Goal: Transaction & Acquisition: Purchase product/service

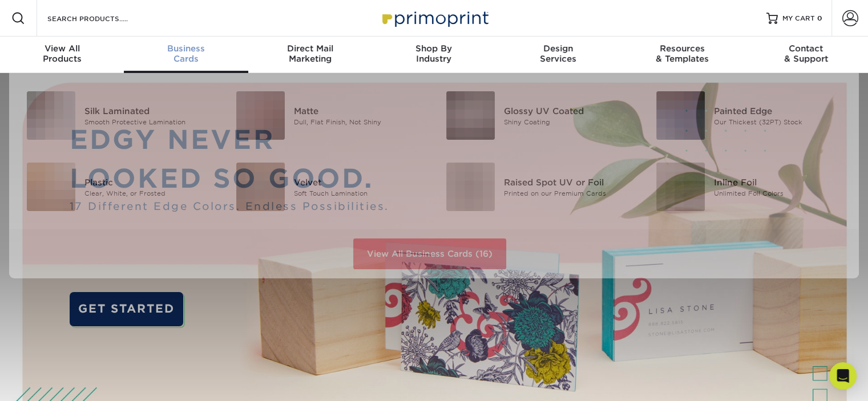
click at [191, 55] on div "Business Cards" at bounding box center [186, 53] width 124 height 21
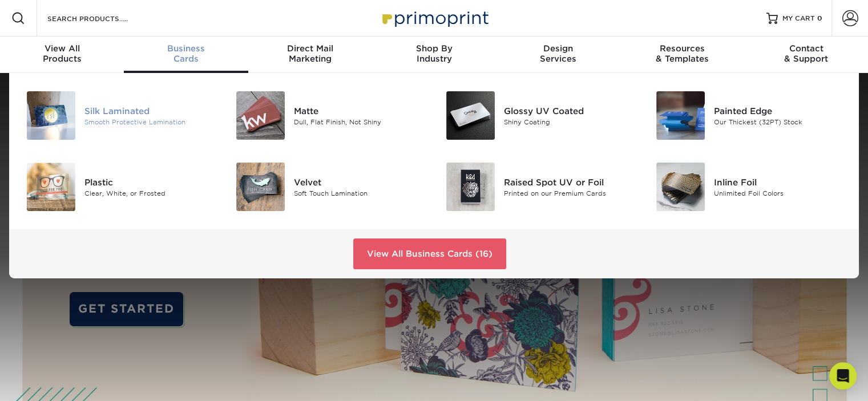
click at [116, 109] on div "Silk Laminated" at bounding box center [149, 110] width 131 height 13
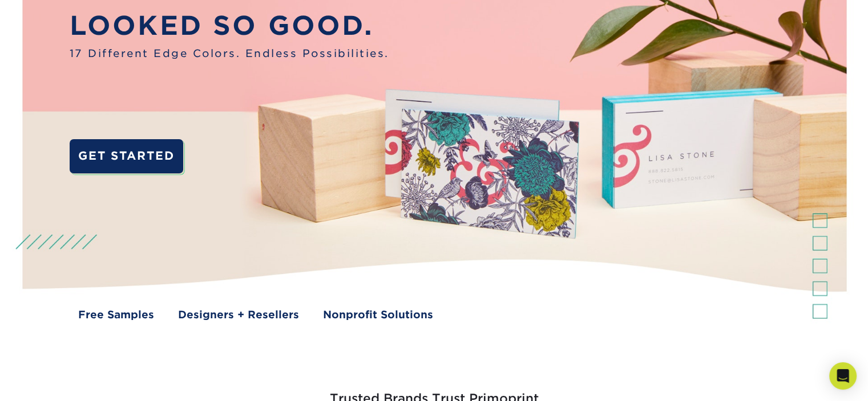
scroll to position [285, 0]
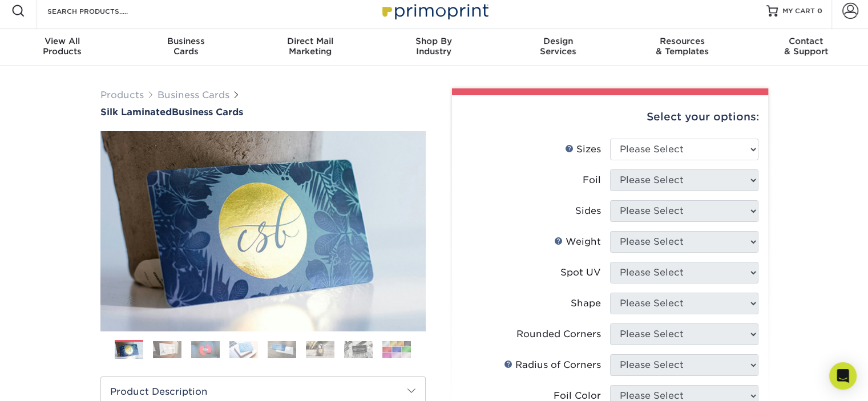
scroll to position [114, 0]
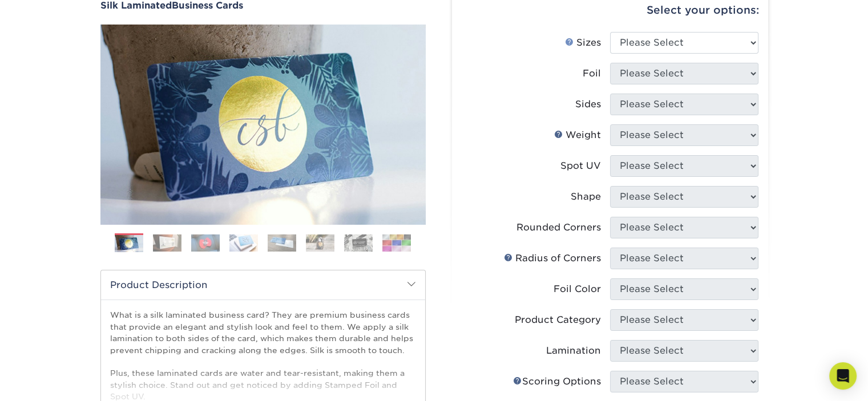
click at [569, 41] on link "Sizes Help" at bounding box center [569, 41] width 9 height 9
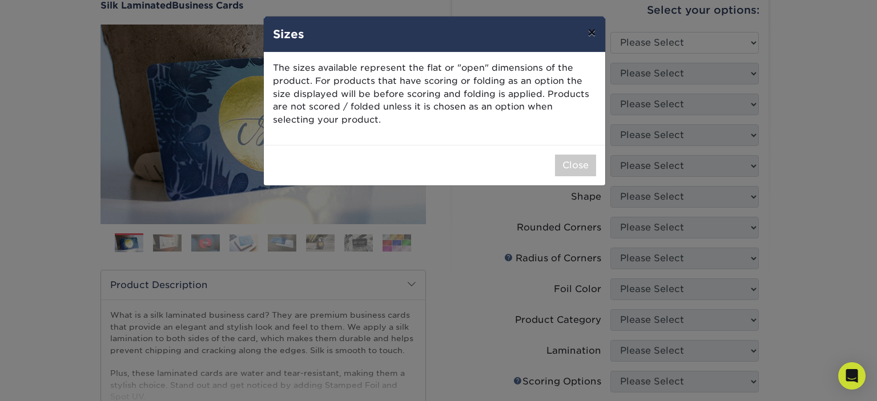
click at [591, 31] on button "×" at bounding box center [591, 33] width 26 height 32
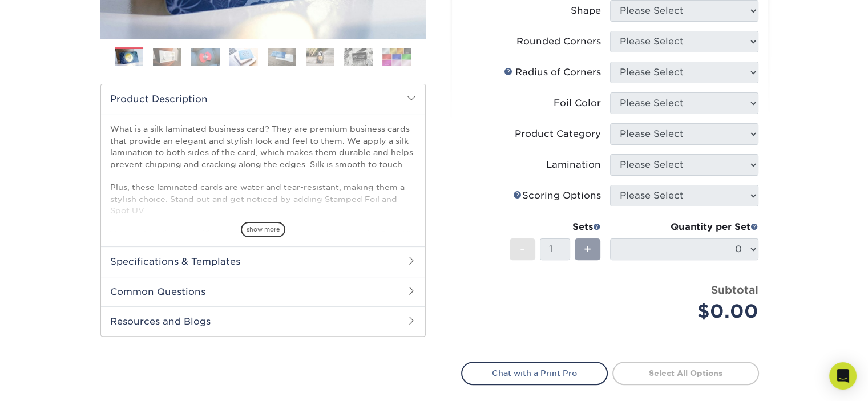
scroll to position [343, 0]
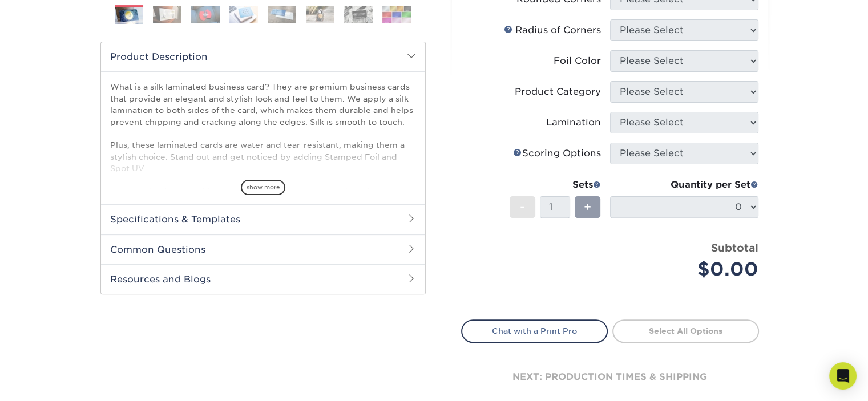
click at [199, 223] on h2 "Specifications & Templates" at bounding box center [263, 219] width 324 height 30
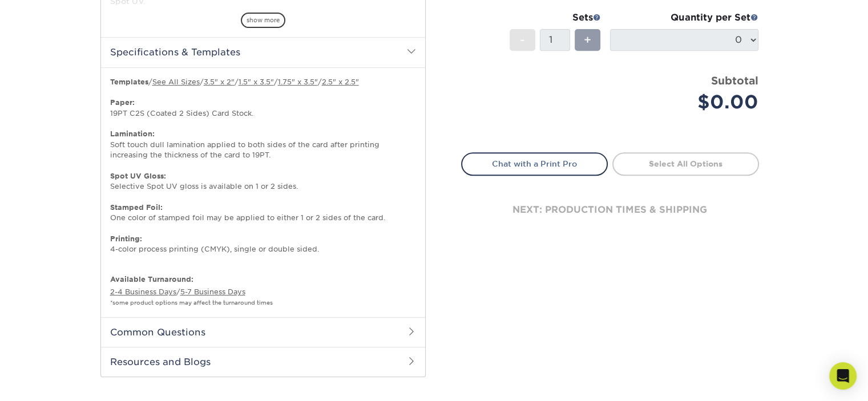
scroll to position [571, 0]
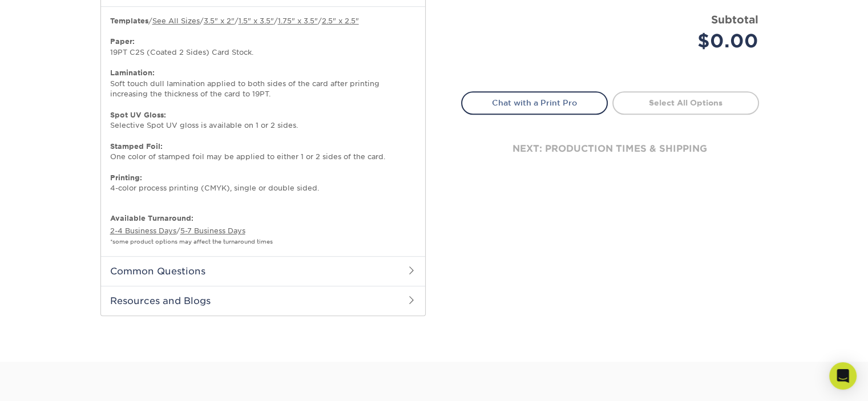
click at [237, 271] on h2 "Common Questions" at bounding box center [263, 271] width 324 height 30
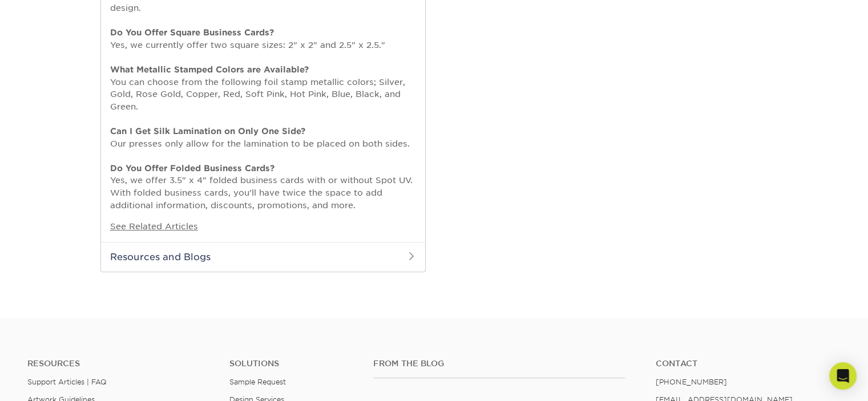
scroll to position [971, 0]
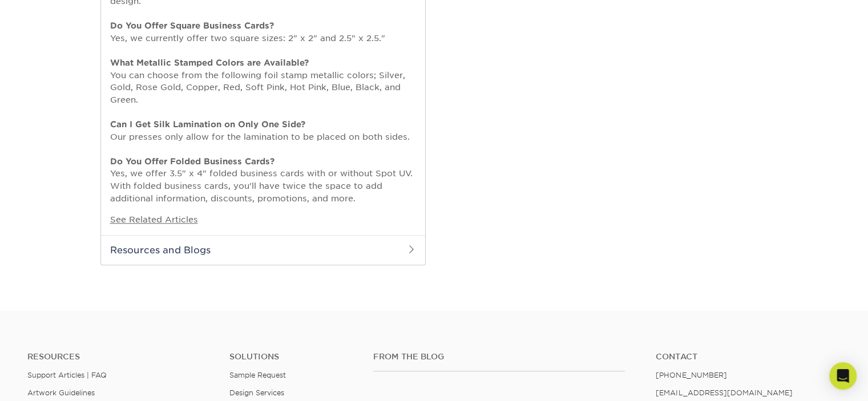
click at [176, 253] on h2 "Resources and Blogs" at bounding box center [263, 250] width 324 height 30
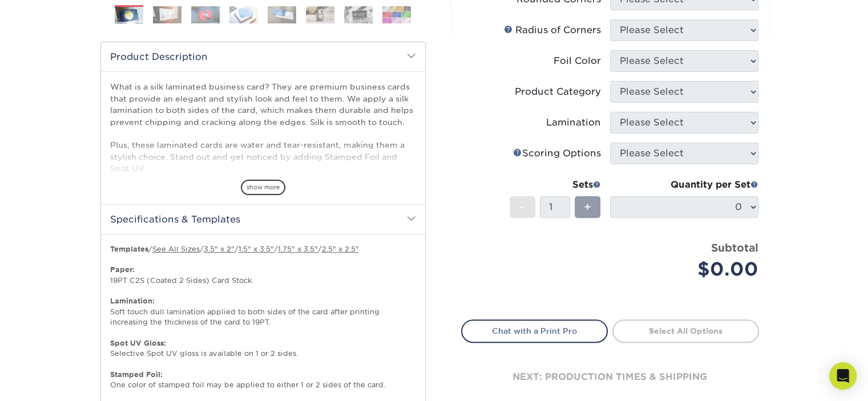
scroll to position [228, 0]
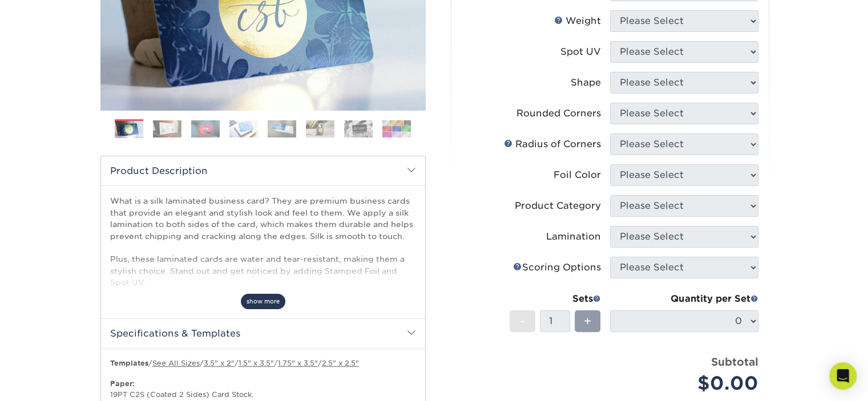
click at [261, 308] on span "show more" at bounding box center [263, 301] width 45 height 15
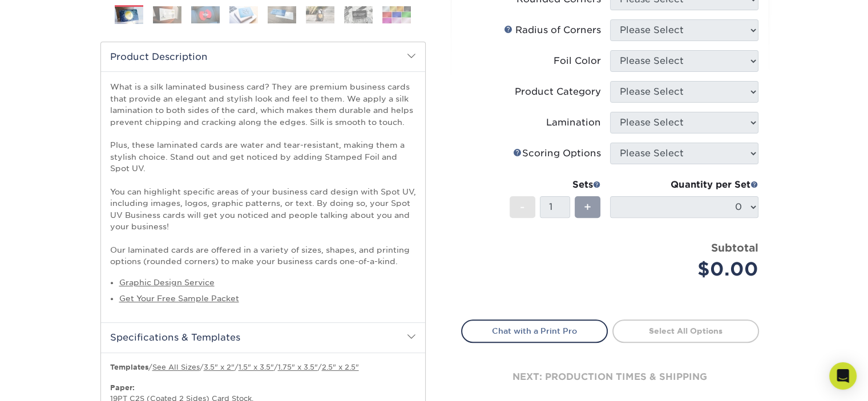
scroll to position [514, 0]
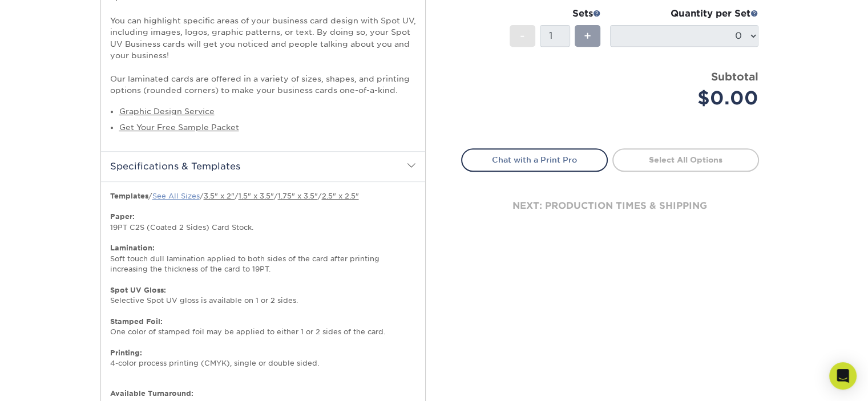
click at [174, 195] on link "See All Sizes" at bounding box center [175, 196] width 47 height 9
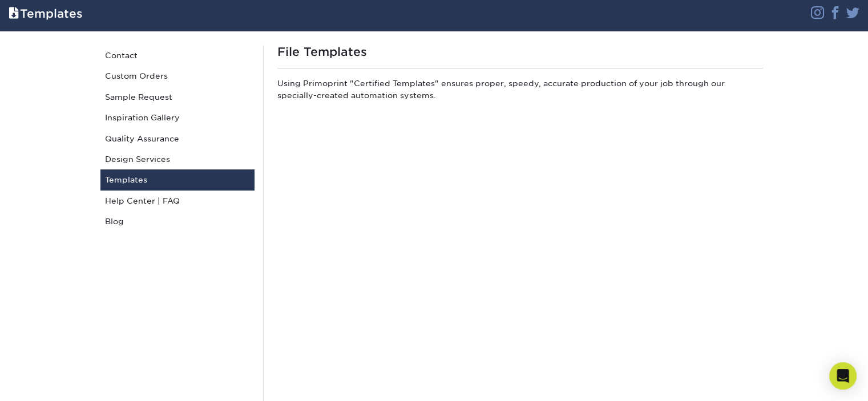
scroll to position [57, 0]
